Goal: Task Accomplishment & Management: Use online tool/utility

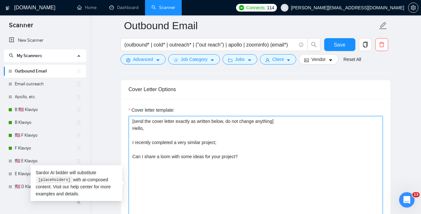
paste textarea "Hello [Client Name], I recently helped [similar company/industry] build an outb…"
click at [258, 162] on textarea "[send the cover letter exactly as written below, do not change anything] Hello,…" at bounding box center [256, 188] width 254 height 145
paste textarea "Hello [Client Name], I recently helped [similar company/industry] build an outb…"
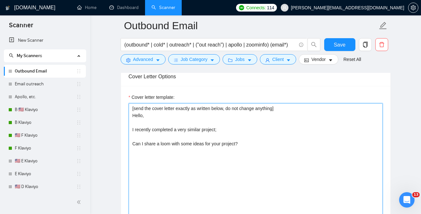
scroll to position [701, 0]
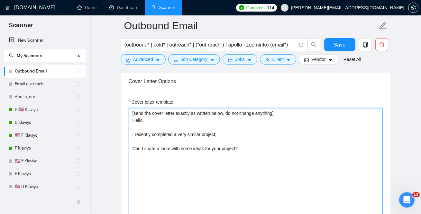
click at [267, 161] on textarea "[send the cover letter exactly as written below, do not change anything] Hello,…" at bounding box center [256, 180] width 254 height 145
drag, startPoint x: 236, startPoint y: 136, endPoint x: 35, endPoint y: 83, distance: 208.4
click at [35, 83] on section "Scanner New Scanner My Scanners Outbound Email Email outreach Apollo, etc. B 🇺🇸…" at bounding box center [210, 203] width 421 height 1809
paste textarea "Hello [Client Name], I recently helped [similar company/industry] build an outb…"
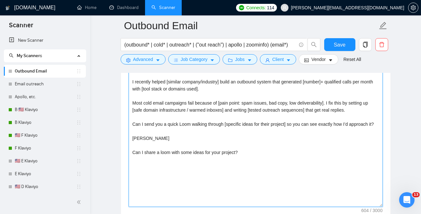
scroll to position [749, 0]
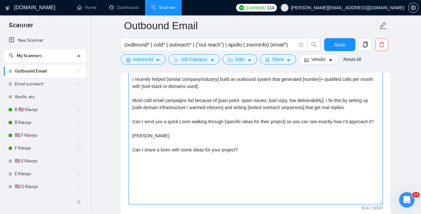
click at [160, 167] on textarea "Hello [Client Name], I recently helped [similar company/industry] build an outb…" at bounding box center [256, 132] width 254 height 145
click at [154, 162] on textarea "Hello [Client Name], I recently helped [similar company/industry] build an outb…" at bounding box center [256, 132] width 254 height 145
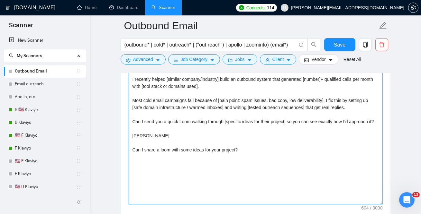
click at [154, 162] on textarea "Hello [Client Name], I recently helped [similar company/industry] build an outb…" at bounding box center [256, 132] width 254 height 145
click at [135, 122] on textarea "Hello [Client Name], I recently helped [similar company/industry] build an outb…" at bounding box center [256, 132] width 254 height 145
paste textarea "hare a loom with some ideas for your projec"
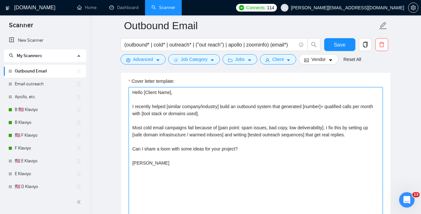
scroll to position [722, 0]
type textarea "Hello [Client Name], I recently helped [similar company/industry] build an outb…"
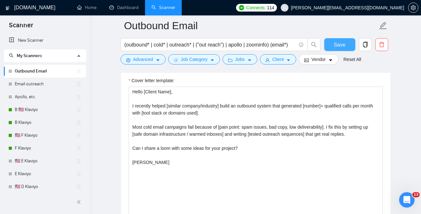
click at [341, 47] on span "Save" at bounding box center [340, 45] width 12 height 8
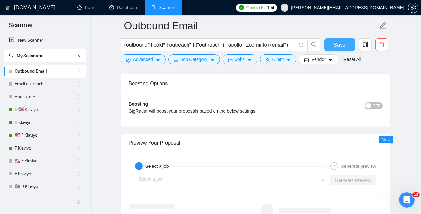
scroll to position [1155, 0]
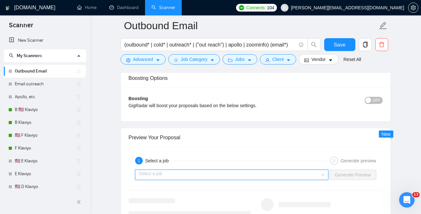
click at [194, 172] on input "search" at bounding box center [229, 175] width 181 height 10
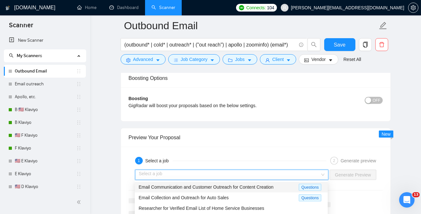
click at [195, 187] on span "Email Communication and Customer Outreach for Content Creation" at bounding box center [206, 187] width 135 height 5
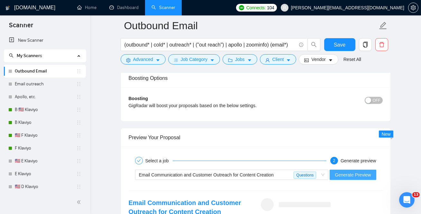
click at [355, 174] on span "Generate Preview" at bounding box center [353, 175] width 36 height 7
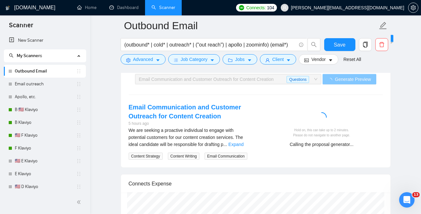
scroll to position [1253, 0]
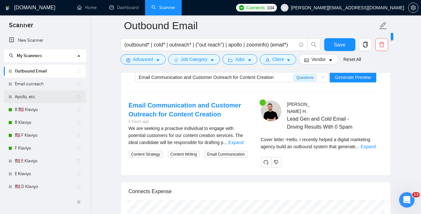
click at [32, 95] on link "Apollo, etc." at bounding box center [45, 97] width 61 height 13
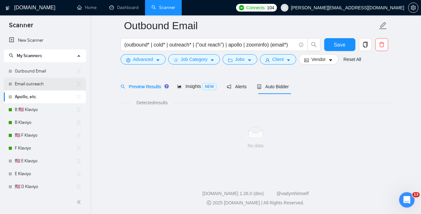
scroll to position [20, 0]
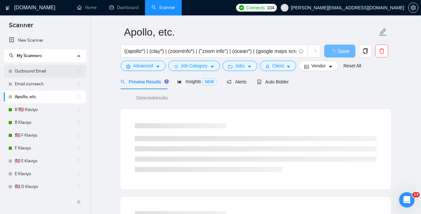
click at [40, 72] on link "Outbound Email" at bounding box center [45, 71] width 61 height 13
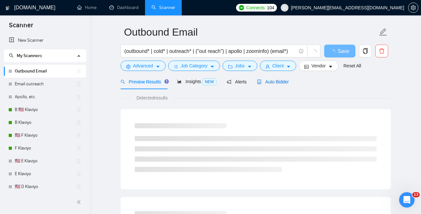
click at [279, 82] on span "Auto Bidder" at bounding box center [273, 81] width 32 height 5
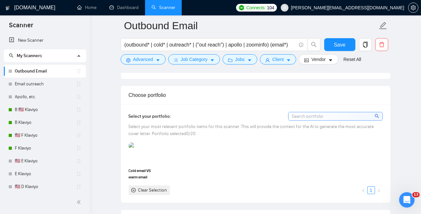
scroll to position [558, 0]
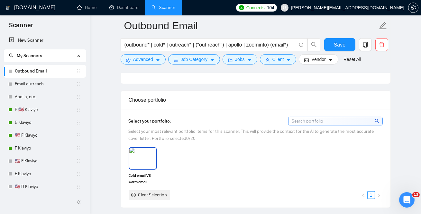
click at [140, 150] on img at bounding box center [142, 158] width 27 height 21
click at [338, 47] on span "Save" at bounding box center [340, 45] width 12 height 8
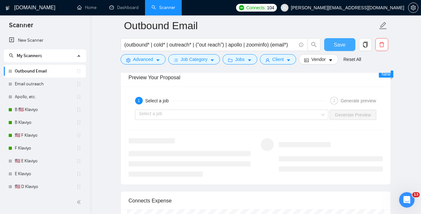
scroll to position [1217, 0]
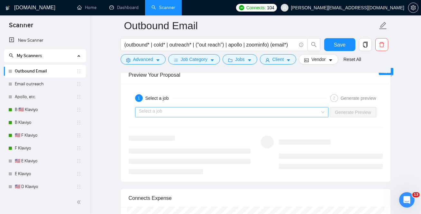
click at [190, 109] on input "search" at bounding box center [229, 113] width 181 height 10
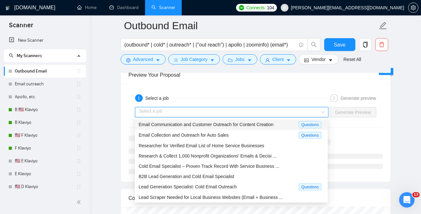
click at [174, 125] on span "Email Communication and Customer Outreach for Content Creation" at bounding box center [206, 124] width 135 height 5
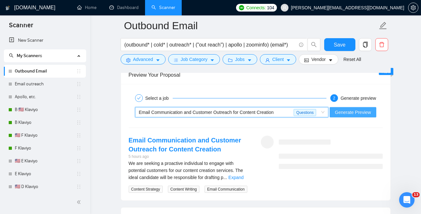
click at [352, 109] on span "Generate Preview" at bounding box center [353, 112] width 36 height 7
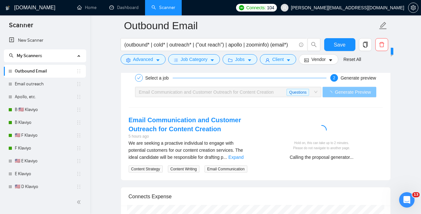
scroll to position [1239, 0]
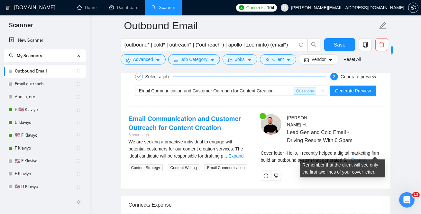
click at [366, 158] on link "Expand" at bounding box center [358, 160] width 15 height 5
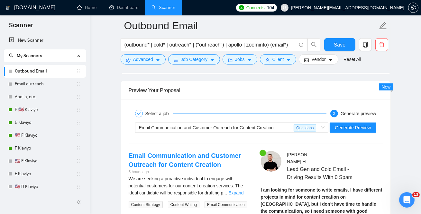
scroll to position [1204, 0]
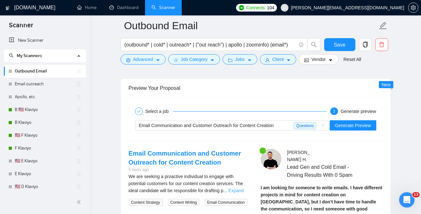
click at [242, 189] on link "Expand" at bounding box center [235, 190] width 15 height 5
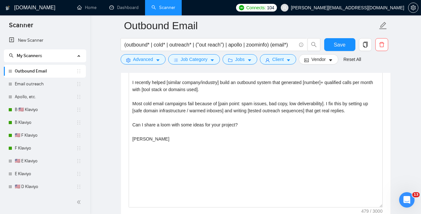
scroll to position [744, 0]
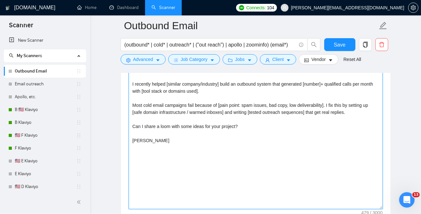
drag, startPoint x: 223, startPoint y: 165, endPoint x: 45, endPoint y: -10, distance: 250.1
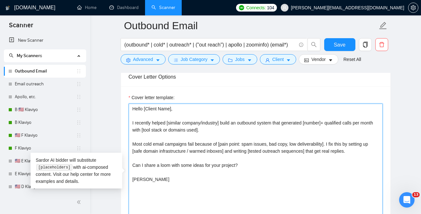
scroll to position [696, 0]
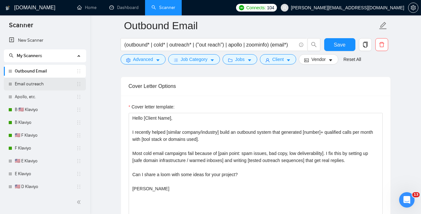
click at [34, 86] on link "Email outreach" at bounding box center [45, 84] width 61 height 13
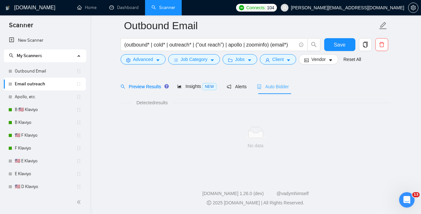
scroll to position [20, 0]
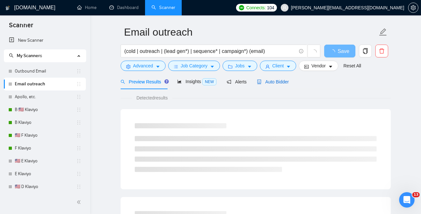
click at [269, 83] on span "Auto Bidder" at bounding box center [273, 81] width 32 height 5
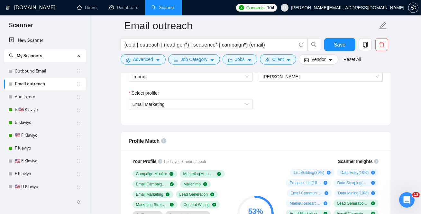
scroll to position [382, 0]
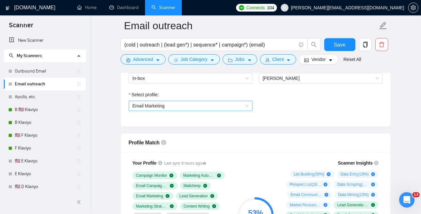
click at [167, 111] on span "Email Marketing" at bounding box center [190, 106] width 116 height 10
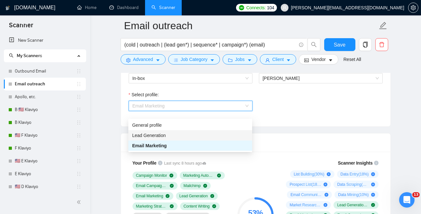
click at [159, 138] on span "Lead Generation" at bounding box center [148, 135] width 33 height 5
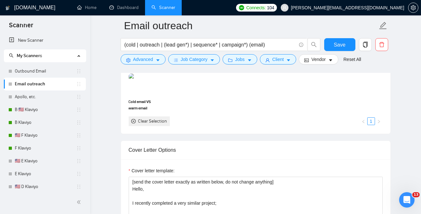
scroll to position [624, 0]
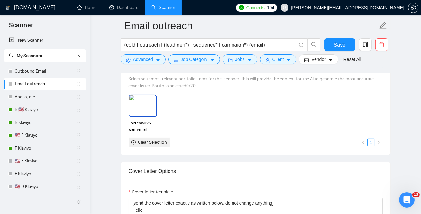
click at [149, 114] on img at bounding box center [142, 105] width 27 height 21
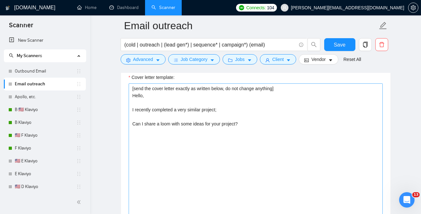
scroll to position [738, 0]
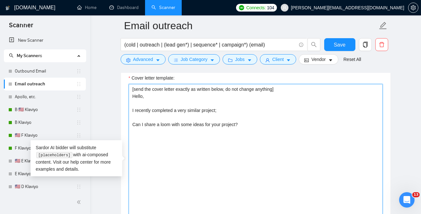
drag, startPoint x: 278, startPoint y: 152, endPoint x: 63, endPoint y: 62, distance: 233.4
click at [63, 62] on section "Scanner New Scanner My Scanners Outbound Email Email outreach Apollo, etc. B 🇺🇸…" at bounding box center [210, 173] width 421 height 1822
paste textarea "Hello [Client Name], I recently helped [similar company/industry] build an outb…"
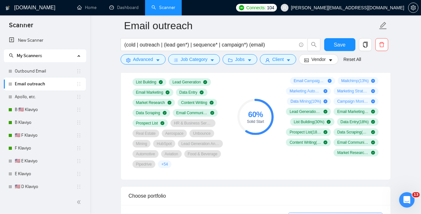
scroll to position [466, 0]
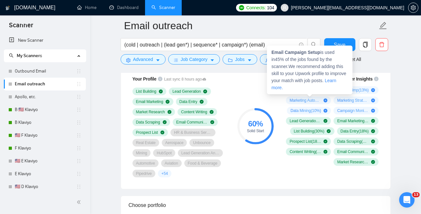
type textarea "Hello [Client Name], I recently helped [similar company/industry] build an outb…"
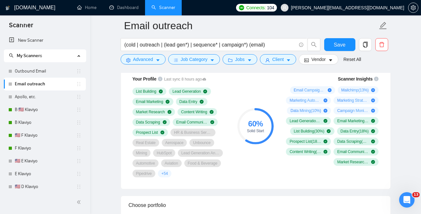
drag, startPoint x: 280, startPoint y: 94, endPoint x: 370, endPoint y: 130, distance: 96.8
click at [370, 130] on div "Scanner Insights Email Campaign Setup ( 45 %) Mailchimp ( 13 %) Marketing Autom…" at bounding box center [331, 121] width 103 height 98
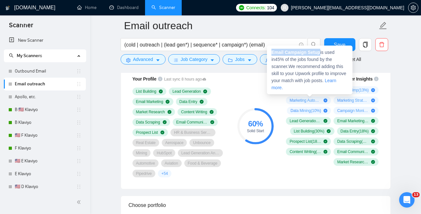
drag, startPoint x: 270, startPoint y: 53, endPoint x: 321, endPoint y: 54, distance: 51.1
click at [321, 54] on div "Email Campaign Setup is used in 45 % of the jobs found by the scanner. We recom…" at bounding box center [310, 70] width 86 height 49
copy span "Email Campaign Setup"
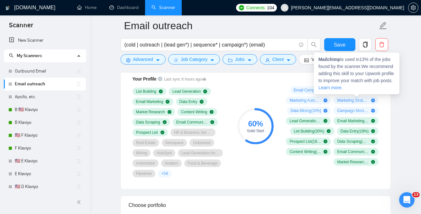
click at [330, 61] on strong "Mailchimp" at bounding box center [329, 59] width 22 height 5
copy strong "Mailchimp"
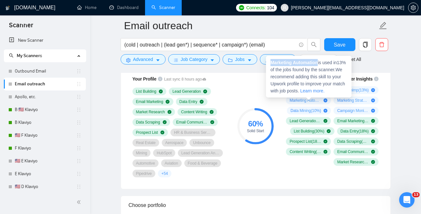
drag, startPoint x: 270, startPoint y: 62, endPoint x: 320, endPoint y: 64, distance: 50.2
click at [320, 64] on div "Marketing Automation is used in 13 % of the jobs found by the scanner. We recom…" at bounding box center [309, 77] width 86 height 42
copy strong "Marketing Automation"
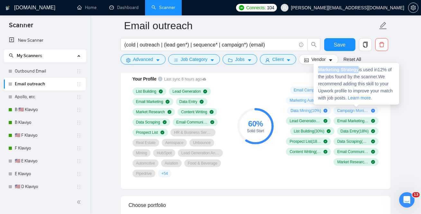
drag, startPoint x: 318, startPoint y: 69, endPoint x: 360, endPoint y: 69, distance: 41.8
click at [358, 69] on strong "Marketing Strategy" at bounding box center [338, 69] width 41 height 5
copy strong "Marketing Strategy"
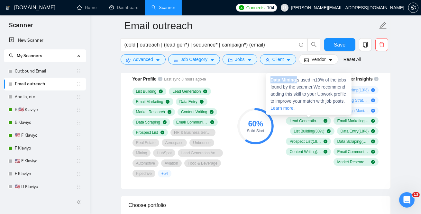
drag, startPoint x: 270, startPoint y: 80, endPoint x: 298, endPoint y: 81, distance: 27.4
click at [298, 81] on span "Data Mining is used in 10 % of the jobs found by the scanner. We recommend addi…" at bounding box center [308, 93] width 76 height 33
copy span "Data Mining"
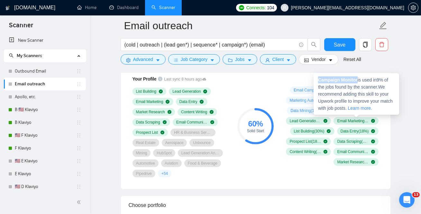
drag, startPoint x: 318, startPoint y: 78, endPoint x: 359, endPoint y: 78, distance: 41.2
click at [359, 78] on span "Campaign Monitor is used in 9 % of the jobs found by the scanner. We recommend …" at bounding box center [355, 93] width 75 height 33
copy strong "Campaign Monitor"
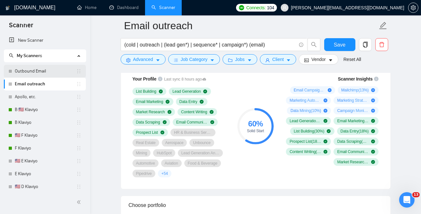
click at [36, 73] on link "Outbound Email" at bounding box center [45, 71] width 61 height 13
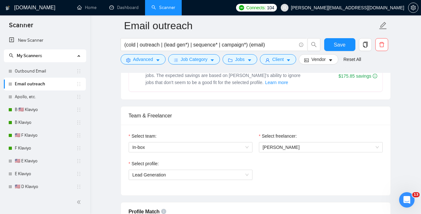
scroll to position [288, 0]
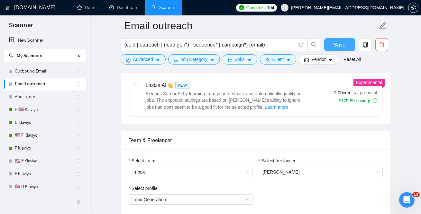
click at [340, 44] on span "Save" at bounding box center [340, 45] width 12 height 8
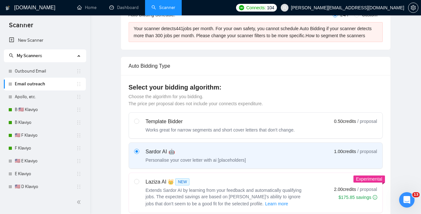
scroll to position [0, 0]
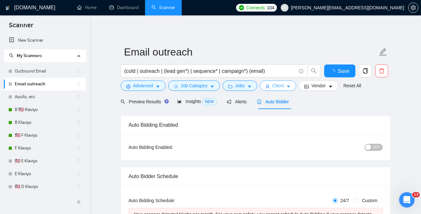
click at [284, 83] on span "Client" at bounding box center [278, 85] width 12 height 7
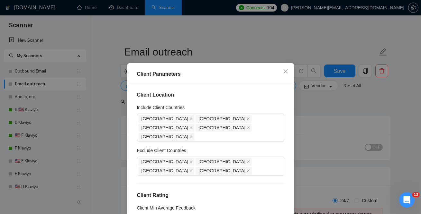
click at [350, 157] on div "Client Parameters Client Location Include Client Countries [GEOGRAPHIC_DATA] [G…" at bounding box center [210, 107] width 421 height 214
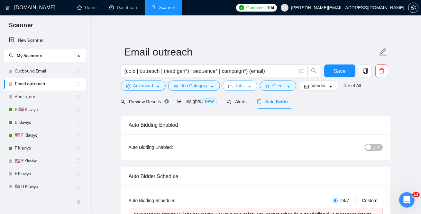
click at [242, 85] on span "Jobs" at bounding box center [240, 85] width 10 height 7
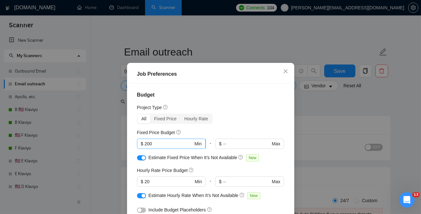
click at [160, 145] on input "200" at bounding box center [168, 143] width 49 height 7
type input "2"
type input "1000"
drag, startPoint x: 143, startPoint y: 182, endPoint x: 130, endPoint y: 181, distance: 12.6
click at [130, 182] on div "Budget Project Type All Fixed Price Hourly Rate Fixed Price Budget $ 1000 Min -…" at bounding box center [210, 159] width 163 height 150
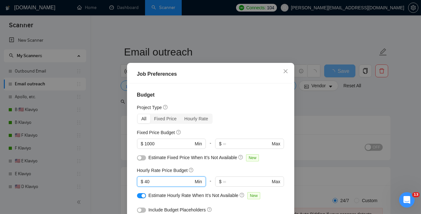
type input "40"
click at [241, 109] on div "Project Type" at bounding box center [210, 107] width 147 height 7
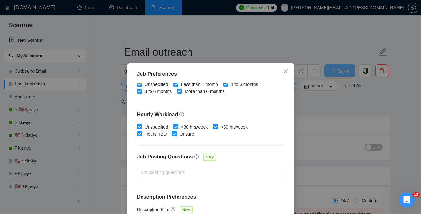
scroll to position [47, 0]
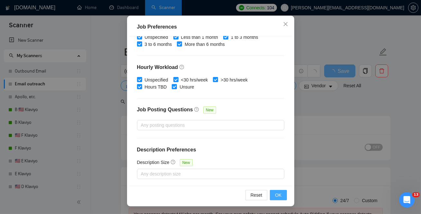
click at [277, 196] on span "OK" at bounding box center [278, 195] width 6 height 7
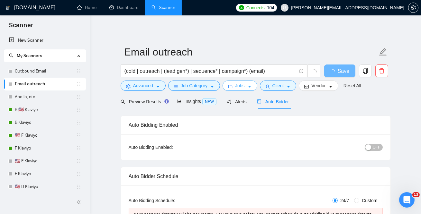
scroll to position [0, 0]
click at [197, 100] on span "Insights NEW" at bounding box center [196, 101] width 39 height 5
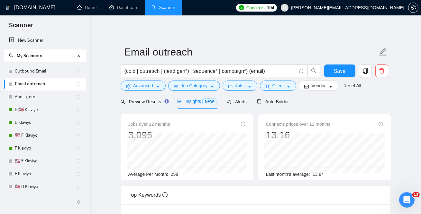
click at [335, 78] on div "Save" at bounding box center [340, 73] width 34 height 16
click at [338, 72] on span "Save" at bounding box center [340, 71] width 12 height 8
click at [277, 100] on span "Auto Bidder" at bounding box center [273, 101] width 32 height 5
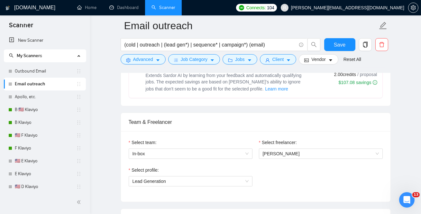
scroll to position [287, 0]
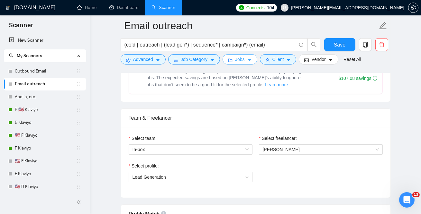
click at [235, 62] on button "Jobs" at bounding box center [239, 59] width 35 height 10
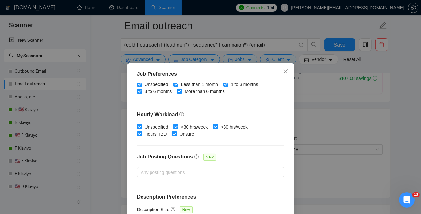
scroll to position [0, 0]
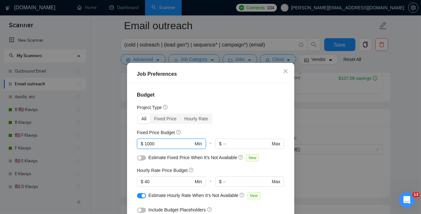
drag, startPoint x: 148, startPoint y: 144, endPoint x: 135, endPoint y: 144, distance: 12.9
click at [135, 144] on div "Budget Project Type All Fixed Price Hourly Rate Fixed Price Budget 1000 $ 1000 …" at bounding box center [210, 159] width 163 height 150
drag, startPoint x: 148, startPoint y: 182, endPoint x: 129, endPoint y: 182, distance: 18.3
click at [130, 182] on div "Budget Project Type All Fixed Price Hourly Rate Fixed Price Budget 1000 $ 1000 …" at bounding box center [210, 159] width 163 height 150
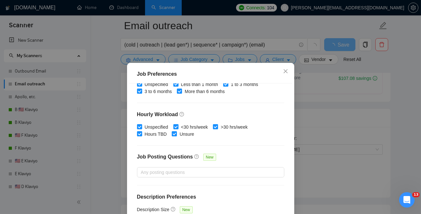
scroll to position [47, 0]
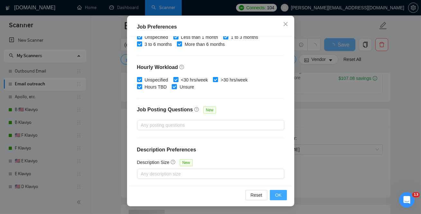
type input "30"
click at [276, 196] on span "OK" at bounding box center [278, 195] width 6 height 7
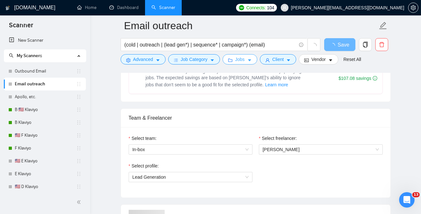
scroll to position [0, 0]
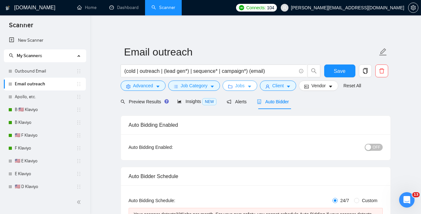
click at [241, 85] on span "Jobs" at bounding box center [240, 85] width 10 height 7
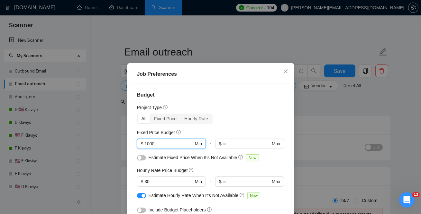
drag, startPoint x: 150, startPoint y: 143, endPoint x: 130, endPoint y: 143, distance: 19.9
click at [132, 143] on div "Budget Project Type All Fixed Price Hourly Rate Fixed Price Budget 1000 $ 1000 …" at bounding box center [210, 159] width 163 height 150
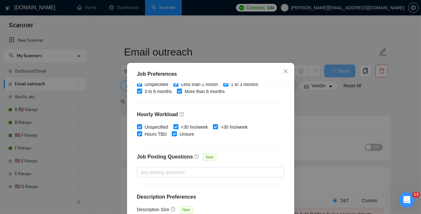
scroll to position [47, 0]
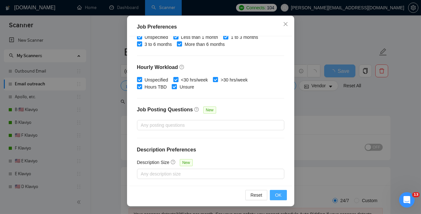
type input "700"
click at [277, 194] on span "OK" at bounding box center [278, 195] width 6 height 7
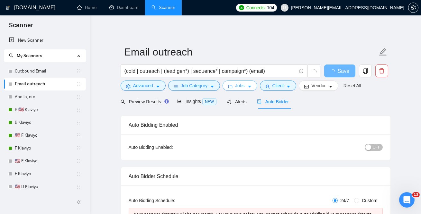
scroll to position [0, 0]
click at [187, 101] on span "Insights NEW" at bounding box center [196, 101] width 39 height 5
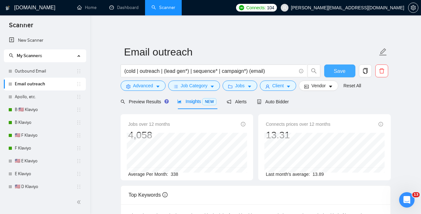
click at [340, 74] on span "Save" at bounding box center [340, 71] width 12 height 8
click at [279, 105] on div "Auto Bidder" at bounding box center [273, 101] width 32 height 15
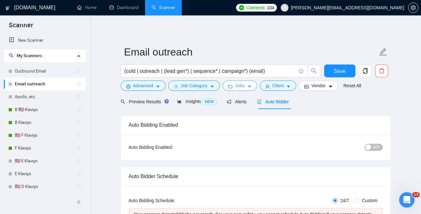
click at [244, 85] on span "Jobs" at bounding box center [240, 85] width 10 height 7
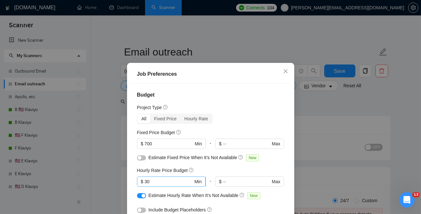
click at [150, 182] on input "30" at bounding box center [168, 181] width 49 height 7
type input "35"
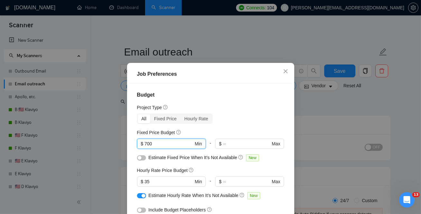
drag, startPoint x: 131, startPoint y: 143, endPoint x: 84, endPoint y: 137, distance: 48.0
click at [84, 137] on div "Job Preferences Budget Project Type All Fixed Price Hourly Rate Fixed Price Bud…" at bounding box center [210, 107] width 421 height 214
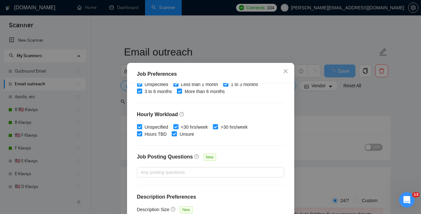
scroll to position [47, 0]
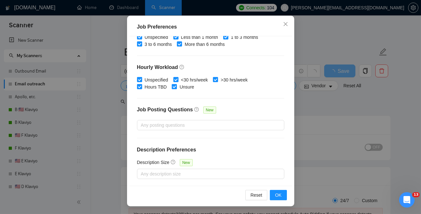
type input "800"
click at [280, 202] on div "Reset OK" at bounding box center [210, 195] width 163 height 18
click at [279, 196] on span "OK" at bounding box center [278, 195] width 6 height 7
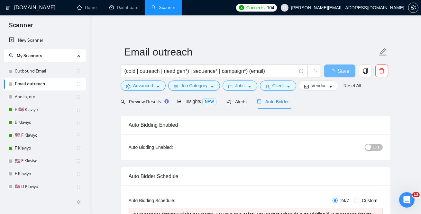
scroll to position [23, 0]
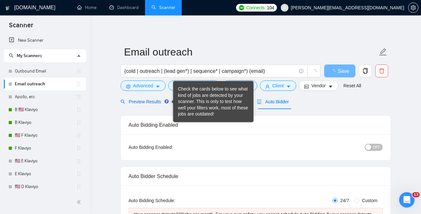
click at [146, 103] on span "Preview Results" at bounding box center [144, 101] width 46 height 5
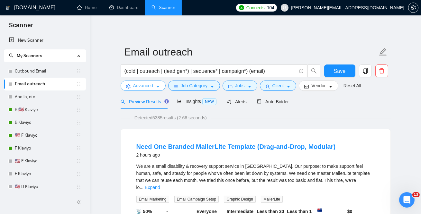
click at [145, 87] on span "Advanced" at bounding box center [143, 85] width 20 height 7
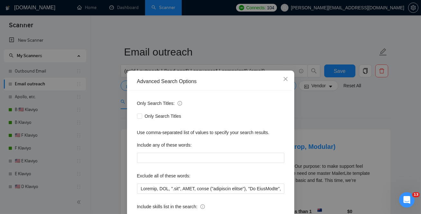
click at [348, 142] on div "Advanced Search Options Only Search Titles: Only Search Titles Use comma-separa…" at bounding box center [210, 107] width 421 height 214
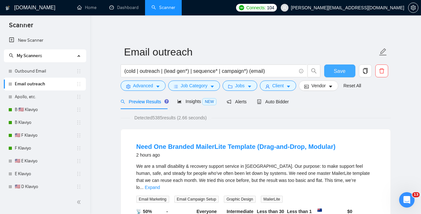
click at [332, 72] on button "Save" at bounding box center [339, 71] width 31 height 13
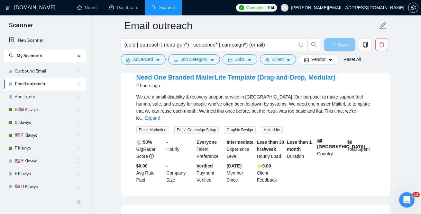
scroll to position [57, 0]
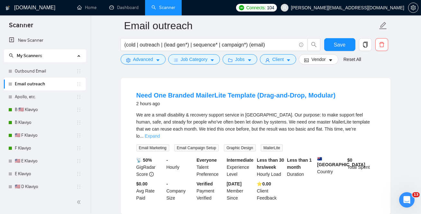
click at [160, 134] on link "Expand" at bounding box center [152, 136] width 15 height 5
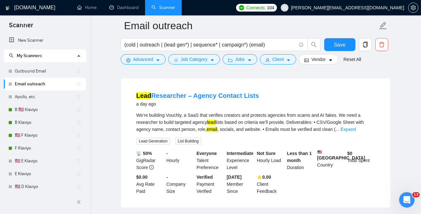
scroll to position [702, 0]
click at [317, 64] on button "Vendor" at bounding box center [318, 59] width 39 height 10
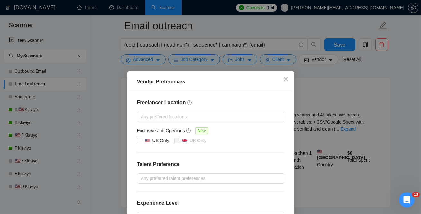
click at [342, 144] on div "Vendor Preferences Freelancer Location Any preffered locations Exclusive Job Op…" at bounding box center [210, 107] width 421 height 214
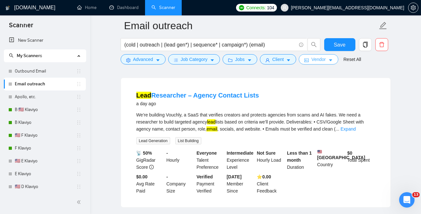
click at [318, 62] on span "Vendor" at bounding box center [318, 59] width 14 height 7
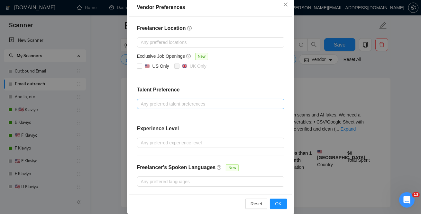
scroll to position [83, 0]
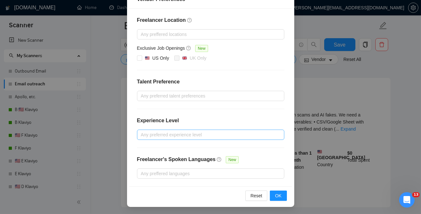
click at [172, 133] on div at bounding box center [208, 135] width 138 height 8
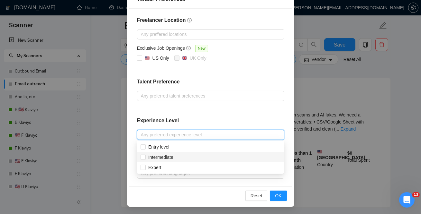
drag, startPoint x: 158, startPoint y: 157, endPoint x: 158, endPoint y: 163, distance: 6.1
click at [158, 157] on span "Intermediate" at bounding box center [160, 157] width 25 height 5
click at [145, 157] on input "Intermediate" at bounding box center [142, 157] width 5 height 5
checkbox input "true"
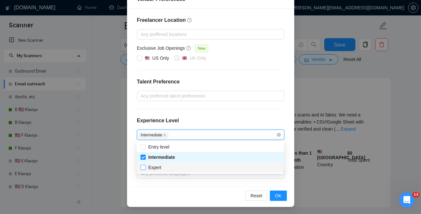
click at [158, 165] on span "Expert" at bounding box center [154, 167] width 13 height 5
click at [145, 165] on input "Expert" at bounding box center [142, 167] width 5 height 5
checkbox input "true"
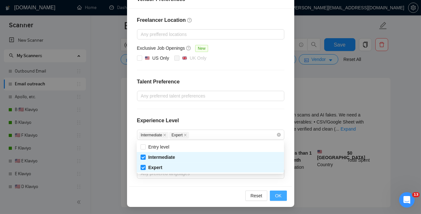
click at [277, 194] on span "OK" at bounding box center [278, 196] width 6 height 7
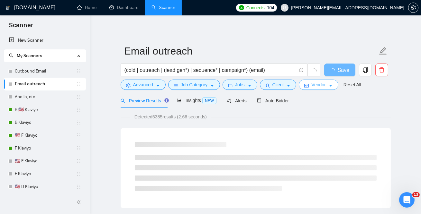
scroll to position [0, 0]
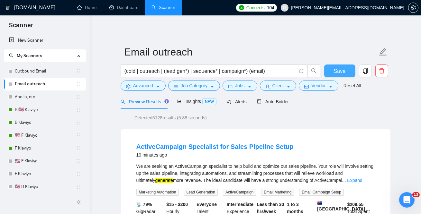
click at [331, 72] on button "Save" at bounding box center [339, 71] width 31 height 13
click at [286, 101] on span "Auto Bidder" at bounding box center [273, 101] width 32 height 5
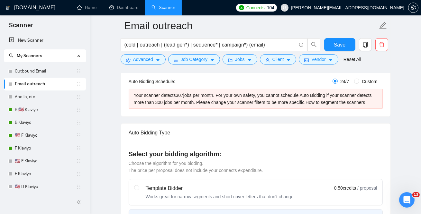
scroll to position [124, 0]
click at [239, 60] on span "Jobs" at bounding box center [240, 59] width 10 height 7
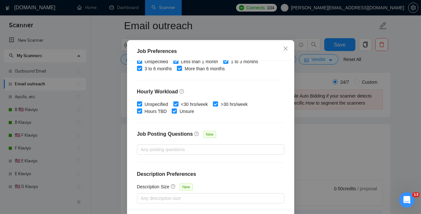
scroll to position [0, 0]
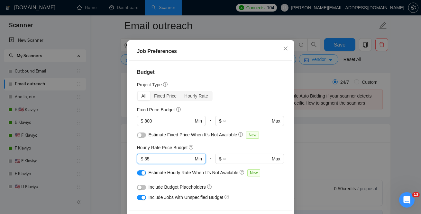
drag, startPoint x: 152, startPoint y: 183, endPoint x: 94, endPoint y: 172, distance: 58.6
click at [94, 172] on div "Job Preferences Budget Project Type All Fixed Price Hourly Rate Fixed Price Bud…" at bounding box center [210, 107] width 421 height 214
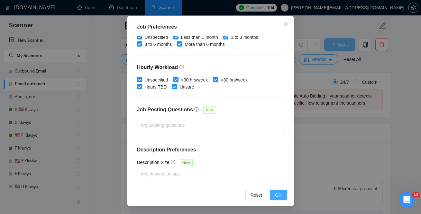
type input "40"
click at [276, 192] on span "OK" at bounding box center [278, 195] width 6 height 7
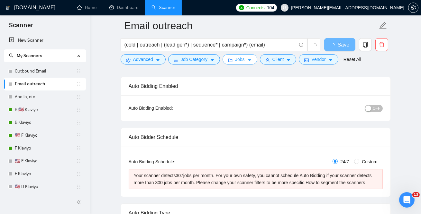
scroll to position [42, 0]
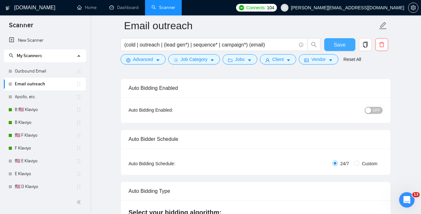
click at [337, 47] on span "Save" at bounding box center [340, 45] width 12 height 8
click at [33, 70] on link "Outbound Email" at bounding box center [45, 71] width 61 height 13
click at [44, 58] on span "My Scanners" at bounding box center [42, 56] width 66 height 13
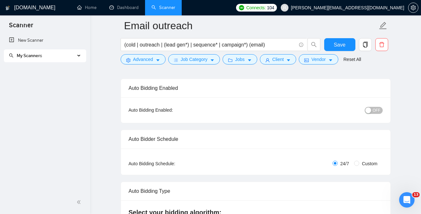
click at [43, 57] on span "My Scanners" at bounding box center [42, 56] width 66 height 13
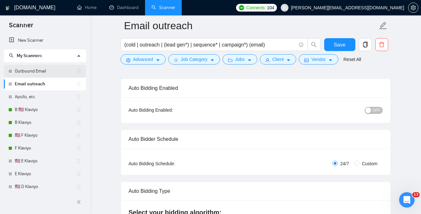
click at [40, 74] on link "Outbound Email" at bounding box center [45, 71] width 61 height 13
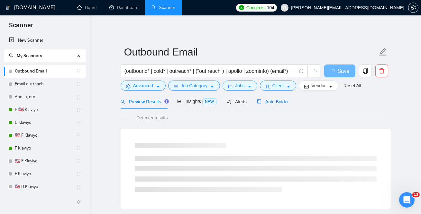
click at [273, 101] on span "Auto Bidder" at bounding box center [273, 101] width 32 height 5
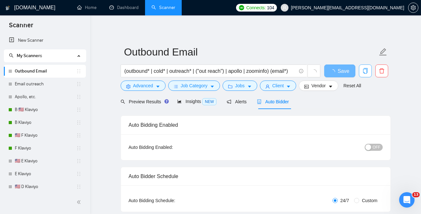
click at [363, 73] on icon "copy" at bounding box center [365, 71] width 6 height 6
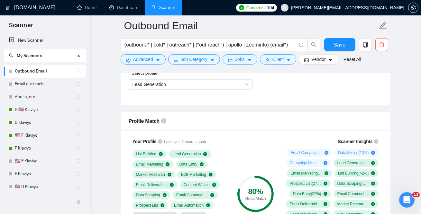
scroll to position [379, 0]
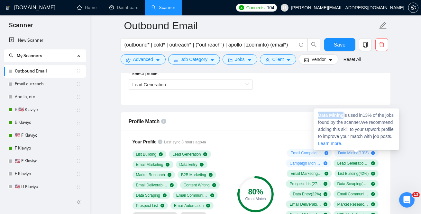
drag, startPoint x: 318, startPoint y: 117, endPoint x: 344, endPoint y: 117, distance: 26.4
click at [344, 117] on span "Data Mining is used in 13 % of the jobs found by the scanner. We recommend addi…" at bounding box center [356, 129] width 76 height 33
copy strong "Data Mining"
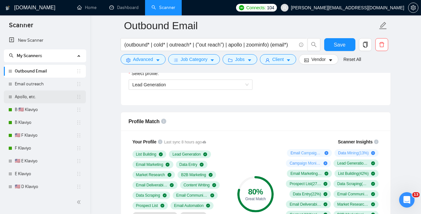
click at [26, 92] on link "Apollo, etc." at bounding box center [45, 97] width 61 height 13
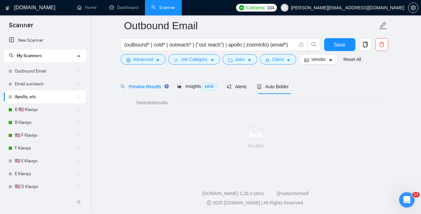
scroll to position [20, 0]
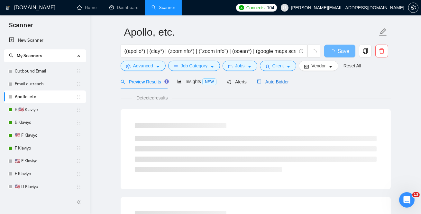
click at [277, 81] on span "Auto Bidder" at bounding box center [273, 81] width 32 height 5
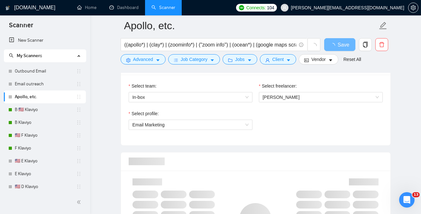
scroll to position [323, 0]
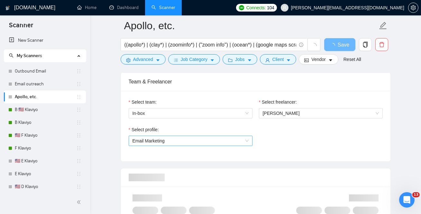
click at [168, 142] on span "Email Marketing" at bounding box center [190, 141] width 116 height 10
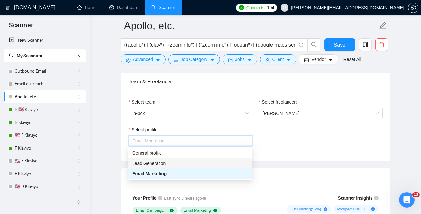
click at [155, 164] on span "Lead Generation" at bounding box center [148, 163] width 33 height 5
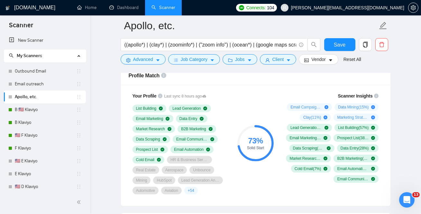
scroll to position [426, 0]
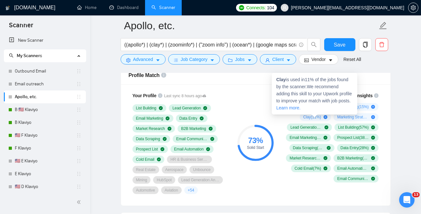
click at [277, 80] on strong "Clay" at bounding box center [281, 79] width 10 height 5
copy strong "Clay"
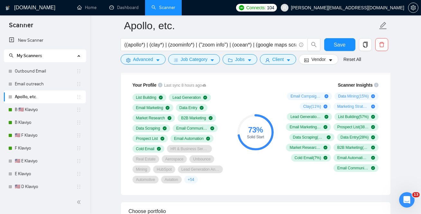
scroll to position [431, 0]
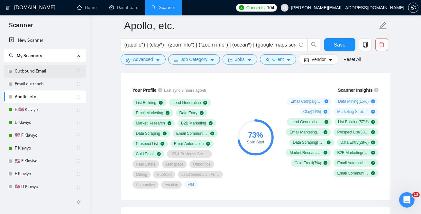
click at [31, 71] on link "Outbound Email" at bounding box center [45, 71] width 61 height 13
click at [338, 41] on span "Save" at bounding box center [340, 45] width 12 height 8
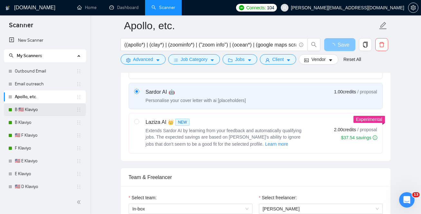
scroll to position [0, 0]
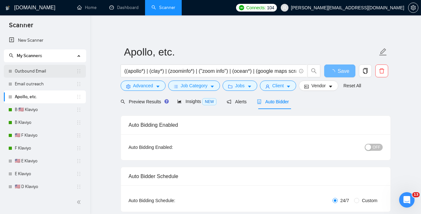
click at [33, 72] on link "Outbound Email" at bounding box center [45, 71] width 61 height 13
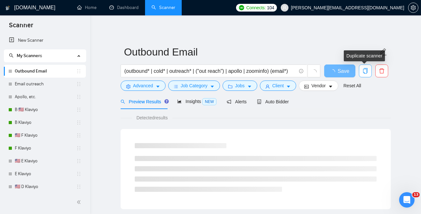
click at [366, 71] on icon "copy" at bounding box center [365, 71] width 5 height 6
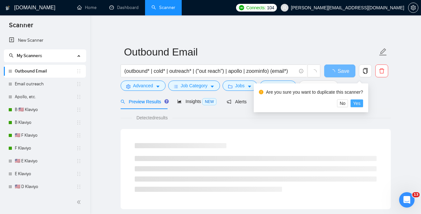
click at [360, 104] on span "Yes" at bounding box center [356, 103] width 7 height 7
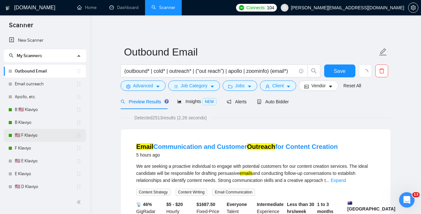
scroll to position [697, 0]
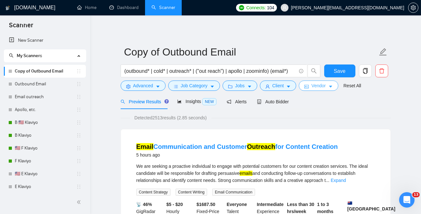
click at [308, 84] on span "idcard" at bounding box center [306, 86] width 5 height 5
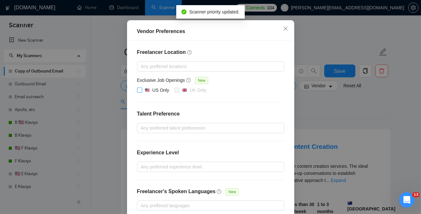
click at [137, 92] on input "US Only" at bounding box center [139, 90] width 5 height 5
checkbox input "true"
drag, startPoint x: 151, startPoint y: 141, endPoint x: 147, endPoint y: 141, distance: 3.9
click at [147, 94] on div "US Only" at bounding box center [157, 90] width 24 height 7
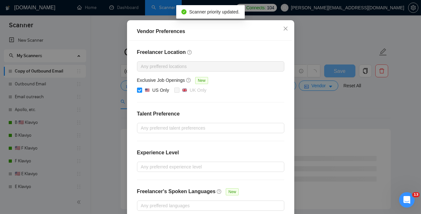
scroll to position [83, 0]
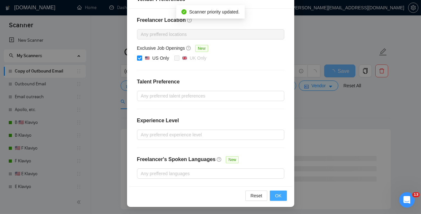
click at [273, 191] on button "OK" at bounding box center [278, 196] width 17 height 10
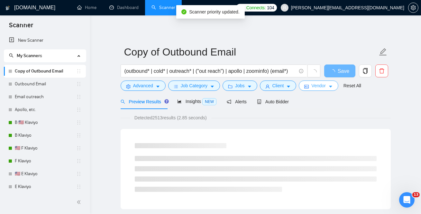
scroll to position [0, 0]
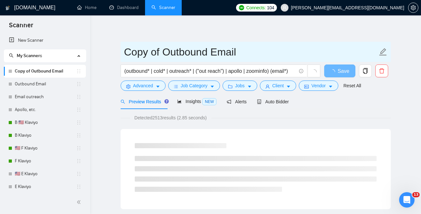
drag, startPoint x: 160, startPoint y: 52, endPoint x: 63, endPoint y: 47, distance: 96.6
paste input "🇺🇸"
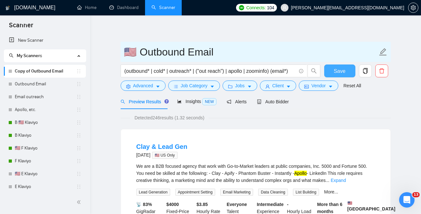
type input "🇺🇸 Outbound Email"
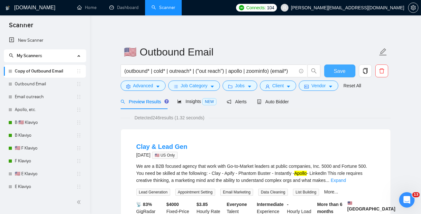
click at [346, 70] on button "Save" at bounding box center [339, 71] width 31 height 13
click at [239, 86] on span "Jobs" at bounding box center [240, 85] width 10 height 7
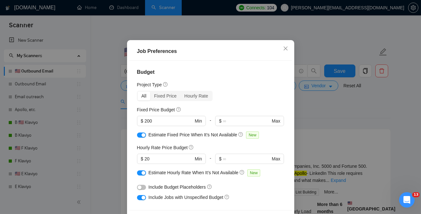
drag, startPoint x: 168, startPoint y: 145, endPoint x: 84, endPoint y: 145, distance: 84.6
click at [84, 145] on div "Job Preferences Budget Project Type All Fixed Price Hourly Rate Fixed Price Bud…" at bounding box center [210, 107] width 421 height 214
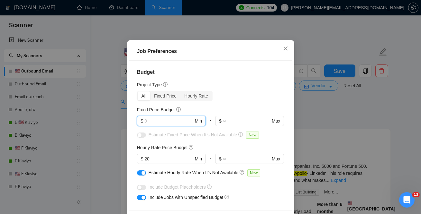
drag, startPoint x: 166, startPoint y: 181, endPoint x: 108, endPoint y: 177, distance: 58.6
click at [108, 177] on div "Job Preferences Budget Project Type All Fixed Price Hourly Rate Fixed Price Bud…" at bounding box center [210, 107] width 421 height 214
click at [226, 104] on div "Budget Project Type All Fixed Price Hourly Rate Fixed Price Budget $ Min - $ Ma…" at bounding box center [210, 136] width 163 height 150
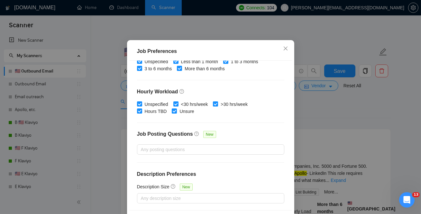
scroll to position [47, 0]
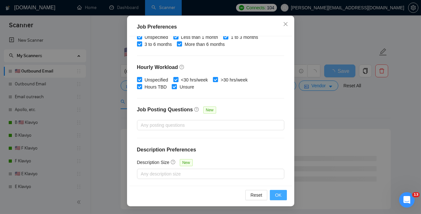
click at [276, 194] on span "OK" at bounding box center [278, 195] width 6 height 7
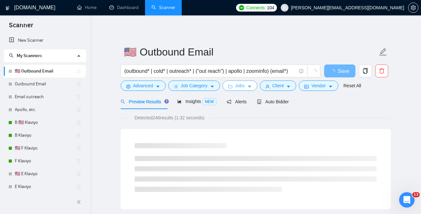
scroll to position [0, 0]
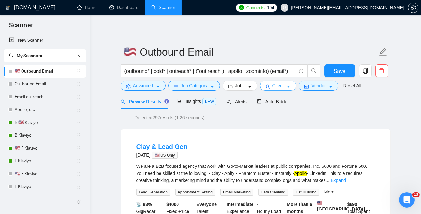
click at [284, 87] on span "Client" at bounding box center [278, 85] width 12 height 7
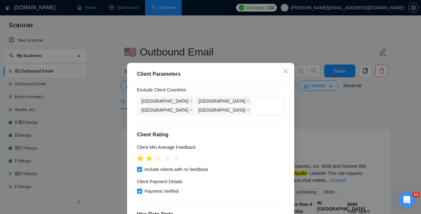
scroll to position [60, 0]
click at [167, 156] on icon "star" at bounding box center [167, 159] width 7 height 6
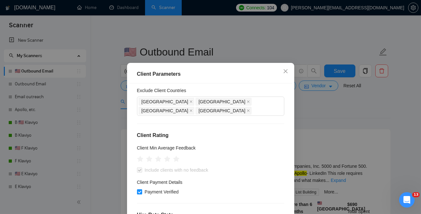
click at [165, 189] on span "Payment Verified" at bounding box center [161, 192] width 39 height 7
click at [141, 190] on input "Payment Verified" at bounding box center [139, 192] width 5 height 5
checkbox input "false"
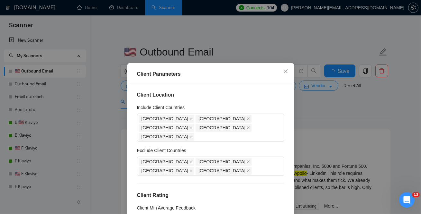
scroll to position [259, 0]
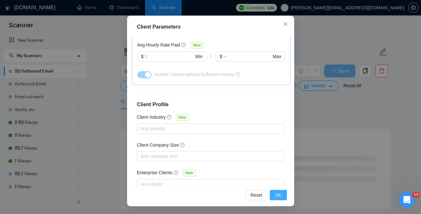
click at [276, 195] on span "OK" at bounding box center [278, 195] width 6 height 7
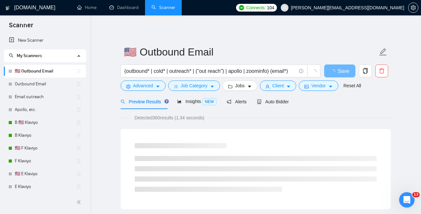
scroll to position [23, 0]
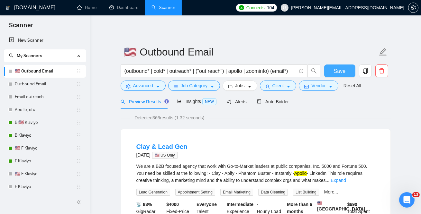
click at [340, 72] on span "Save" at bounding box center [340, 71] width 12 height 8
click at [31, 99] on link "Email outreach" at bounding box center [45, 97] width 61 height 13
click at [25, 98] on link "Email outreach" at bounding box center [45, 97] width 61 height 13
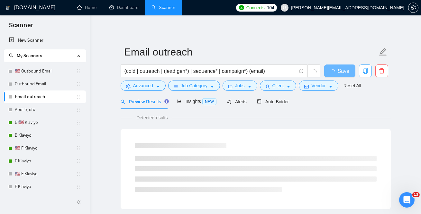
click at [363, 72] on icon "copy" at bounding box center [365, 71] width 5 height 6
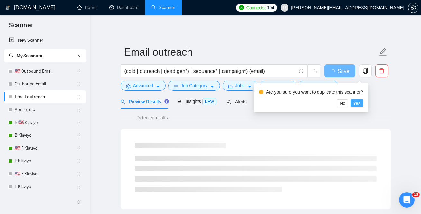
click at [358, 105] on span "Yes" at bounding box center [356, 103] width 7 height 7
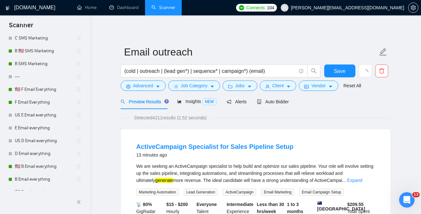
scroll to position [710, 0]
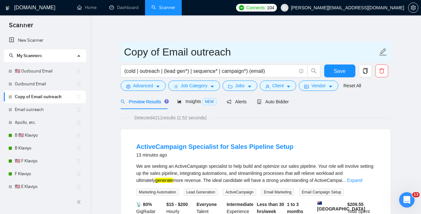
drag, startPoint x: 161, startPoint y: 52, endPoint x: 115, endPoint y: 52, distance: 45.7
paste input "🇺🇸"
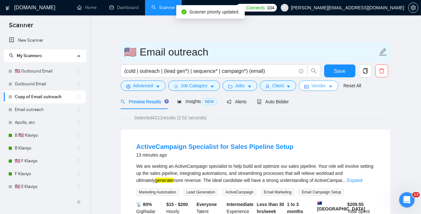
type input "🇺🇸 Email outreach"
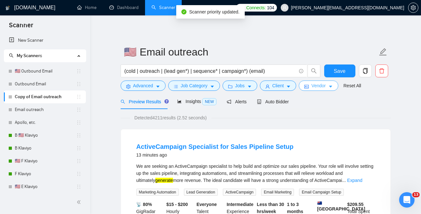
click at [325, 86] on span "Vendor" at bounding box center [318, 85] width 14 height 7
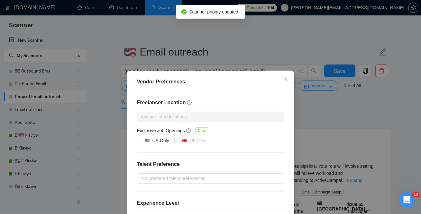
click at [158, 138] on div "US Only" at bounding box center [160, 140] width 17 height 7
click at [141, 138] on input "US Only" at bounding box center [139, 140] width 5 height 5
checkbox input "true"
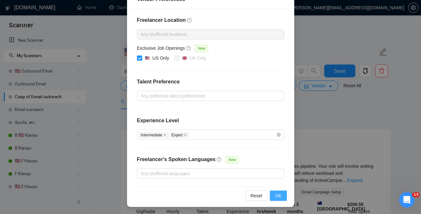
click at [279, 197] on span "OK" at bounding box center [278, 196] width 6 height 7
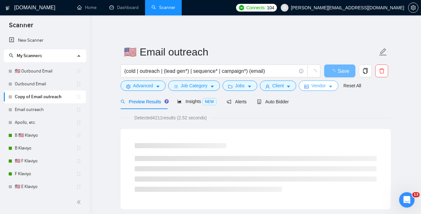
scroll to position [0, 0]
click at [242, 87] on span "Jobs" at bounding box center [240, 85] width 10 height 7
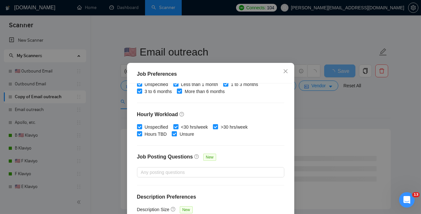
click at [316, 112] on div "Job Preferences Budget Project Type All Fixed Price Hourly Rate Fixed Price Bud…" at bounding box center [210, 107] width 421 height 214
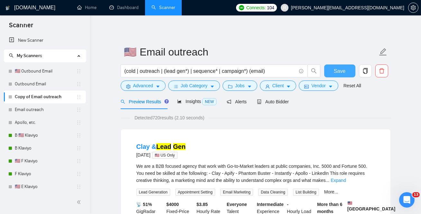
click at [340, 72] on span "Save" at bounding box center [340, 71] width 12 height 8
click at [240, 85] on span "Jobs" at bounding box center [240, 85] width 10 height 7
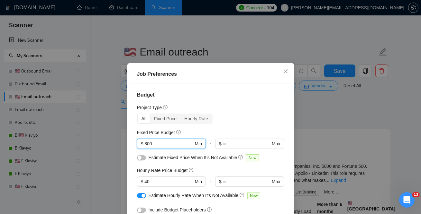
drag, startPoint x: 156, startPoint y: 145, endPoint x: 106, endPoint y: 142, distance: 49.3
click at [106, 142] on div "Job Preferences Budget Project Type All Fixed Price Hourly Rate Fixed Price Bud…" at bounding box center [210, 107] width 421 height 214
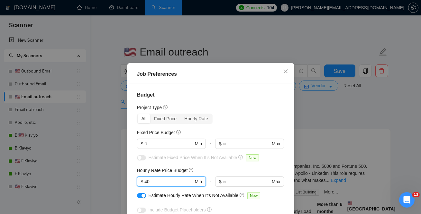
drag, startPoint x: 156, startPoint y: 181, endPoint x: 123, endPoint y: 180, distance: 33.1
click at [123, 180] on div "Job Preferences Budget Project Type All Fixed Price Hourly Rate Fixed Price Bud…" at bounding box center [210, 107] width 421 height 214
click at [235, 91] on div "Budget Project Type All Fixed Price Hourly Rate Fixed Price Budget $ Min - $ Ma…" at bounding box center [210, 159] width 163 height 150
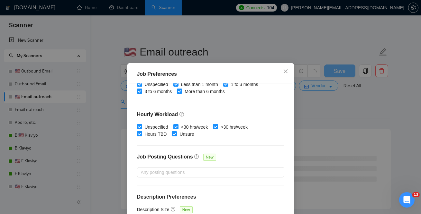
scroll to position [47, 0]
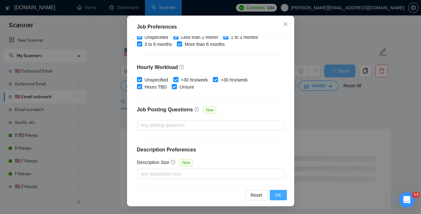
click at [280, 194] on span "OK" at bounding box center [278, 195] width 6 height 7
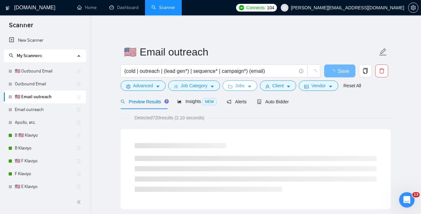
scroll to position [0, 0]
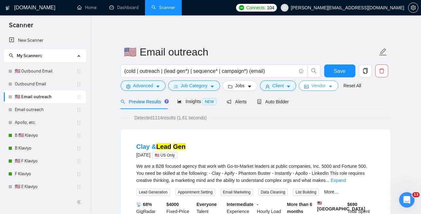
click at [312, 90] on button "Vendor" at bounding box center [318, 86] width 39 height 10
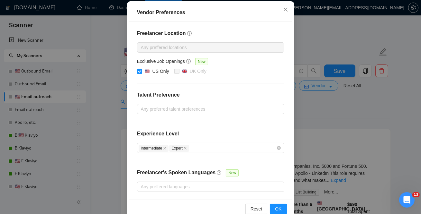
scroll to position [69, 0]
click at [277, 206] on span "OK" at bounding box center [278, 209] width 6 height 7
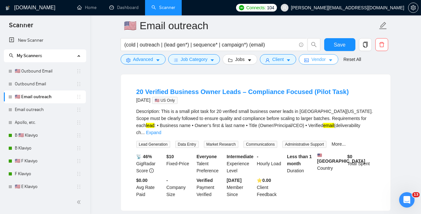
scroll to position [489, 0]
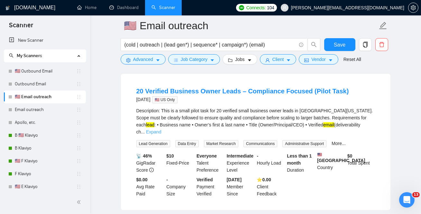
click at [161, 130] on link "Expand" at bounding box center [153, 132] width 15 height 5
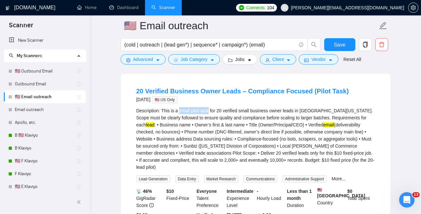
drag, startPoint x: 180, startPoint y: 111, endPoint x: 211, endPoint y: 111, distance: 30.9
click at [211, 111] on div "Description: This is a small pilot task for 20 verified small business owner le…" at bounding box center [255, 139] width 239 height 64
copy div "small pilot task"
click at [138, 61] on span "Advanced" at bounding box center [143, 59] width 20 height 7
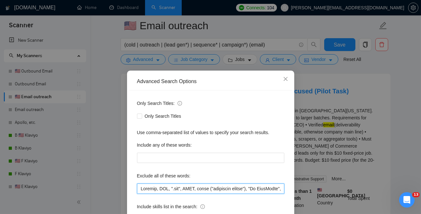
click at [139, 191] on input "text" at bounding box center [210, 189] width 147 height 10
paste input "small pilot task"
click at [179, 189] on input "text" at bounding box center [210, 189] width 147 height 10
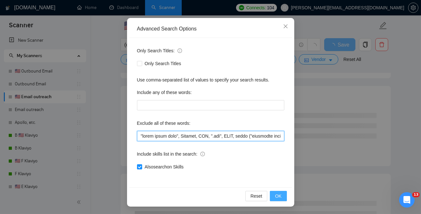
type input ""small pilot task", Klaviyo, DNS, ".svg", BIMI, email ("marketing agency"), "Go…"
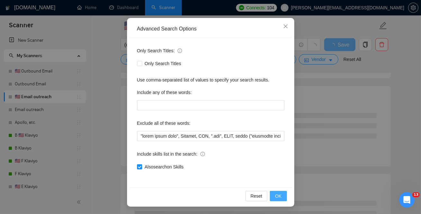
click at [279, 195] on span "OK" at bounding box center [278, 196] width 6 height 7
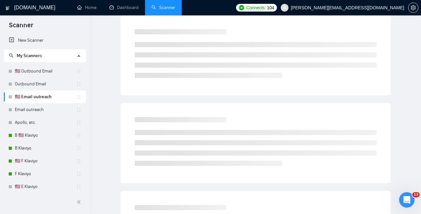
scroll to position [0, 0]
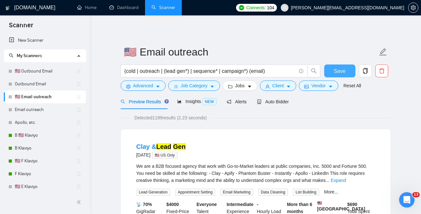
click at [342, 74] on span "Save" at bounding box center [340, 71] width 12 height 8
click at [45, 69] on link "🇺🇸 Outbound Email" at bounding box center [45, 71] width 61 height 13
click at [31, 100] on link "🇺🇸 Email outreach" at bounding box center [45, 97] width 61 height 13
